Goal: Transaction & Acquisition: Download file/media

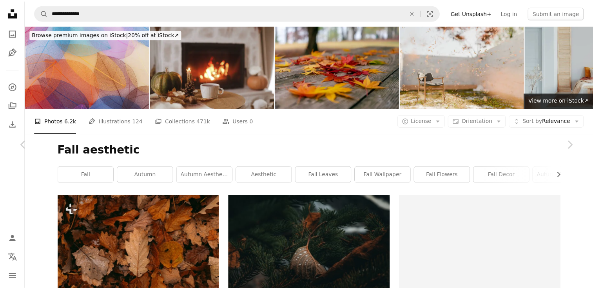
scroll to position [628, 0]
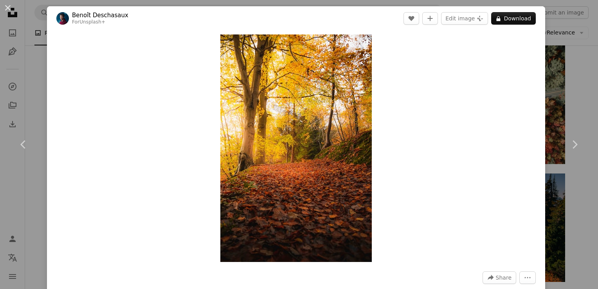
click at [567, 60] on div "An X shape Chevron left Chevron right [PERSON_NAME] For Unsplash+ A heart A plu…" at bounding box center [299, 144] width 598 height 289
